Goal: Transaction & Acquisition: Purchase product/service

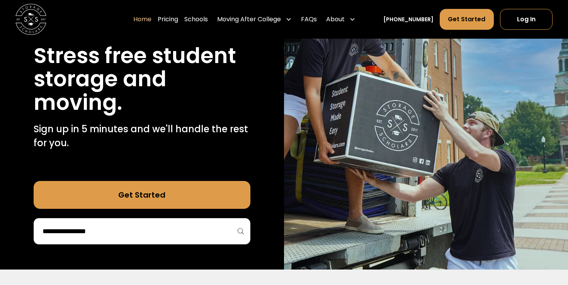
scroll to position [109, 0]
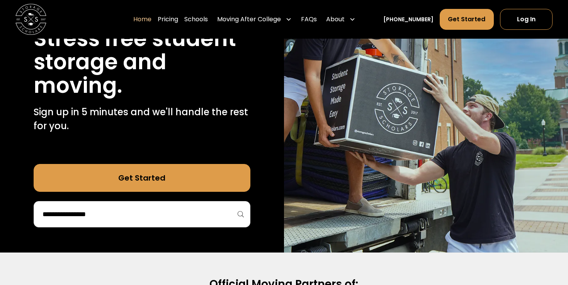
click at [170, 207] on div at bounding box center [142, 214] width 217 height 26
click at [151, 212] on input "search" at bounding box center [142, 213] width 201 height 13
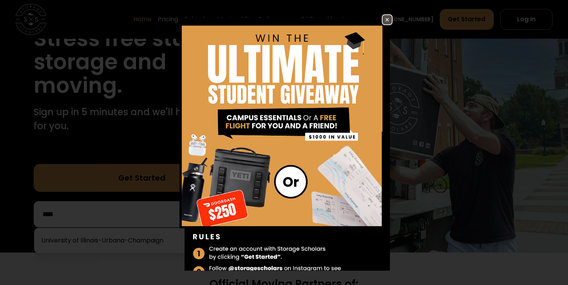
click at [386, 17] on img at bounding box center [386, 19] width 9 height 9
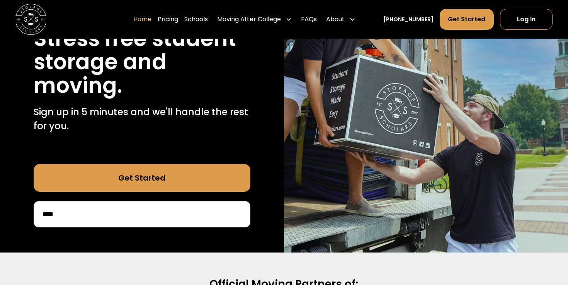
click at [84, 218] on input "****" at bounding box center [142, 213] width 201 height 13
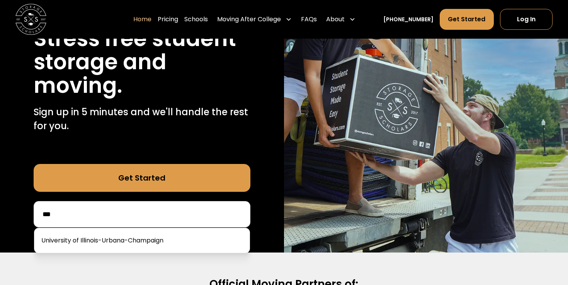
scroll to position [0, 0]
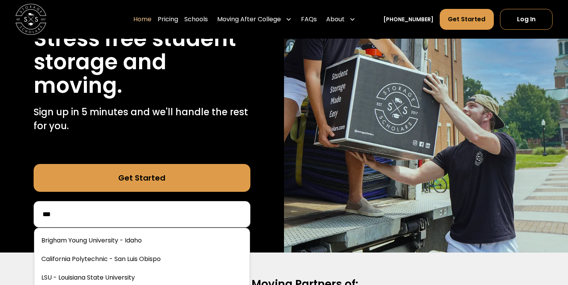
type input "****"
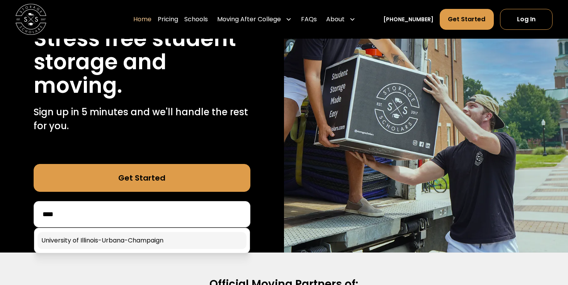
click at [118, 243] on link at bounding box center [141, 240] width 209 height 17
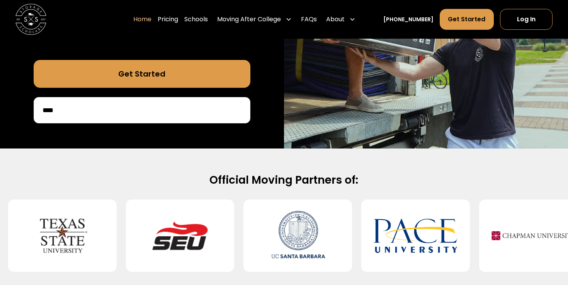
scroll to position [216, 0]
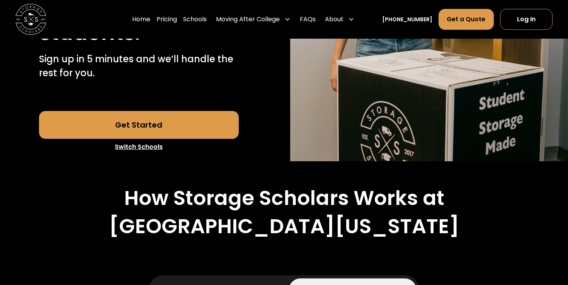
scroll to position [226, 0]
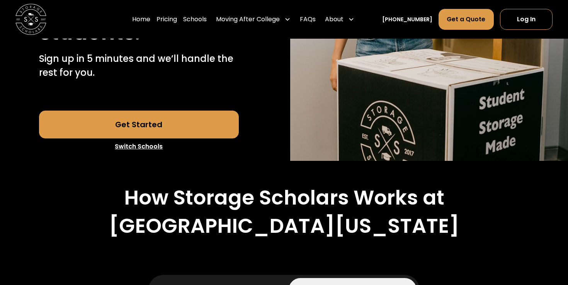
click at [132, 138] on link "Get Started" at bounding box center [139, 124] width 200 height 28
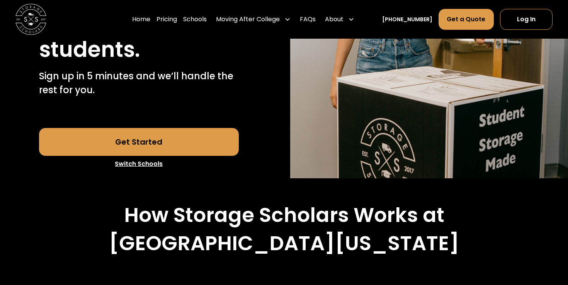
scroll to position [172, 0]
